Goal: Information Seeking & Learning: Learn about a topic

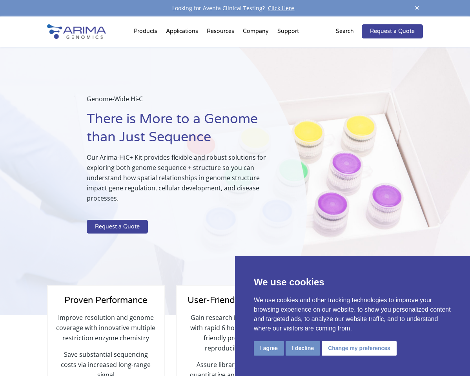
click at [303, 347] on button "I decline" at bounding box center [302, 348] width 34 height 15
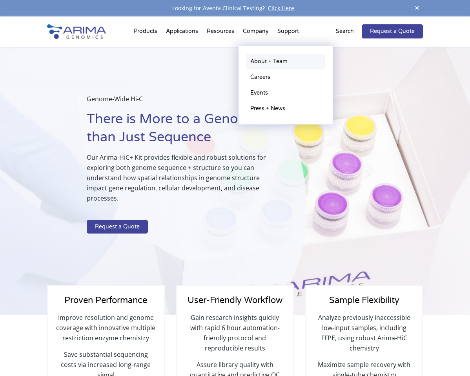
click at [268, 61] on link "About + Team" at bounding box center [285, 62] width 78 height 16
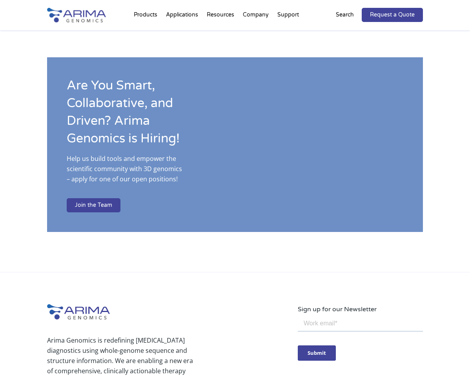
scroll to position [1191, 0]
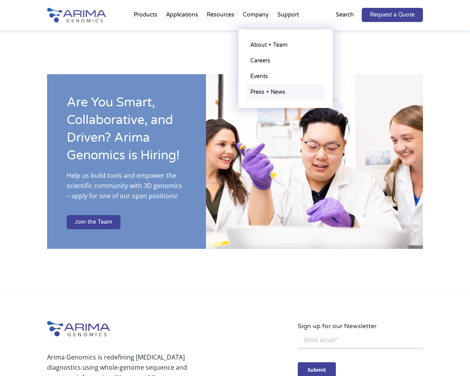
click at [261, 92] on link "Press + News" at bounding box center [285, 92] width 78 height 16
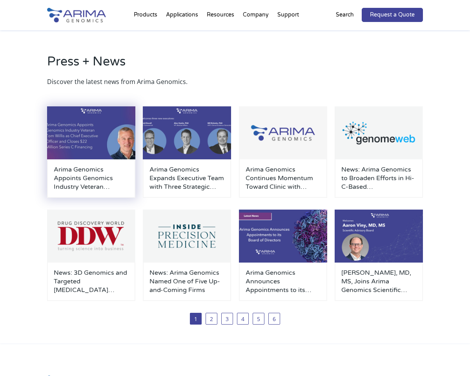
click at [68, 170] on h3 "Arima Genomics Appoints Genomics Industry Veteran [PERSON_NAME] as Chief Execut…" at bounding box center [91, 178] width 75 height 26
